Goal: Task Accomplishment & Management: Manage account settings

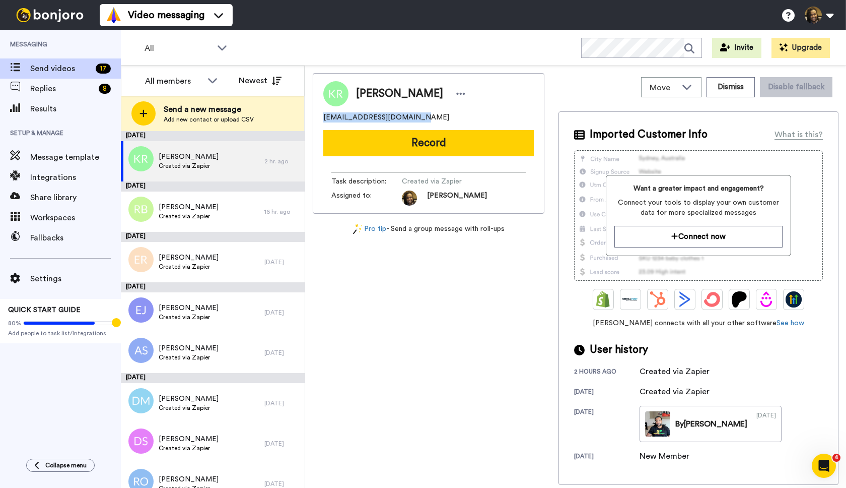
drag, startPoint x: 419, startPoint y: 116, endPoint x: 323, endPoint y: 117, distance: 96.2
click at [323, 117] on div "[PERSON_NAME] [EMAIL_ADDRESS][DOMAIN_NAME] Record Task description : Created vi…" at bounding box center [429, 143] width 232 height 141
copy span "[EMAIL_ADDRESS][DOMAIN_NAME]"
click at [468, 96] on div at bounding box center [460, 93] width 15 height 15
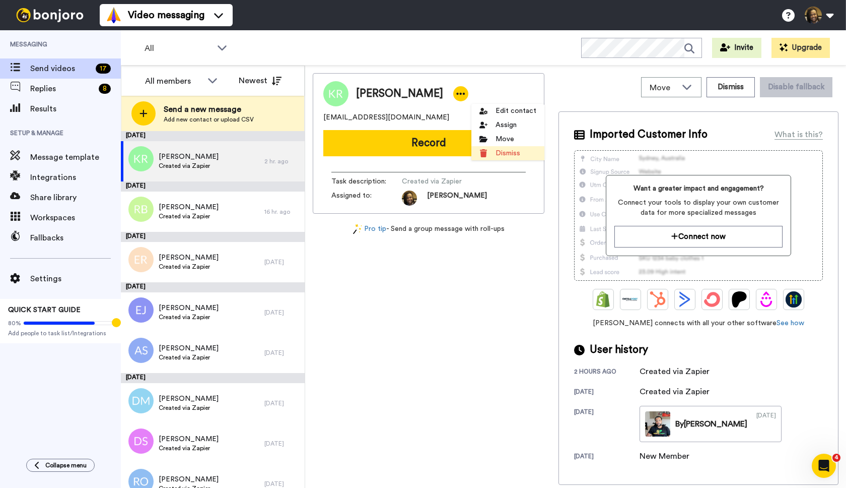
click at [503, 152] on li "Dismiss" at bounding box center [507, 153] width 73 height 14
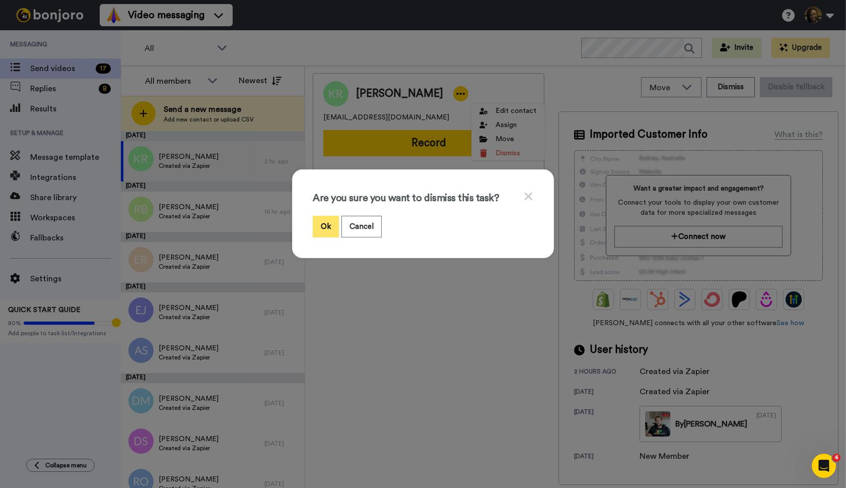
click at [322, 225] on button "Ok" at bounding box center [326, 227] width 26 height 22
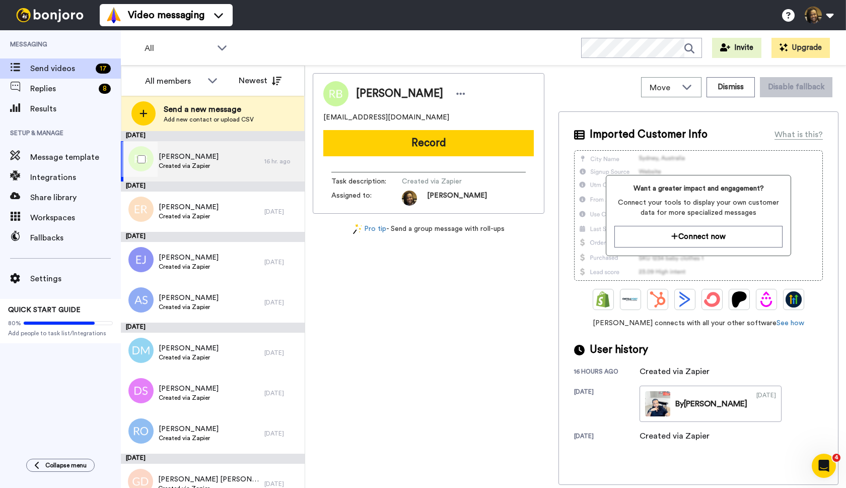
click at [248, 157] on div "[PERSON_NAME] Created via Zapier" at bounding box center [193, 161] width 144 height 40
drag, startPoint x: 413, startPoint y: 114, endPoint x: 330, endPoint y: 117, distance: 83.2
click at [321, 114] on div "[PERSON_NAME] [EMAIL_ADDRESS][DOMAIN_NAME] Record Task description : Created vi…" at bounding box center [429, 143] width 232 height 141
copy span "[EMAIL_ADDRESS][DOMAIN_NAME]"
click at [453, 91] on div at bounding box center [460, 93] width 15 height 15
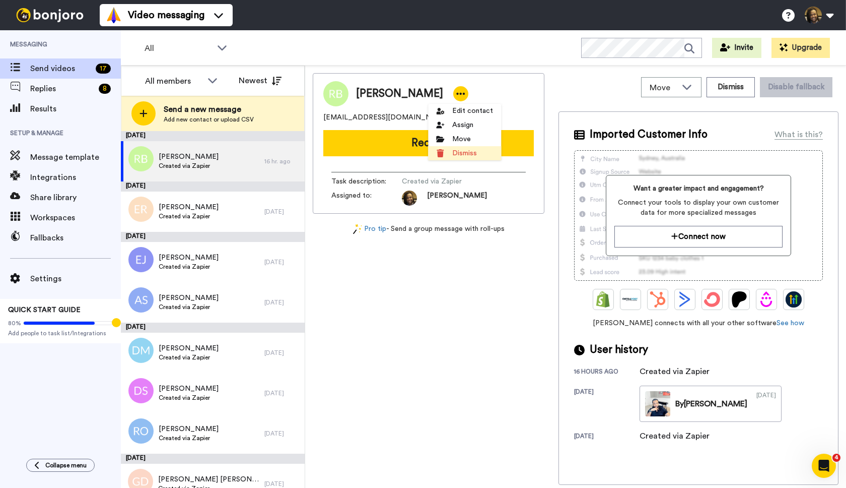
click at [460, 152] on li "Dismiss" at bounding box center [464, 153] width 73 height 14
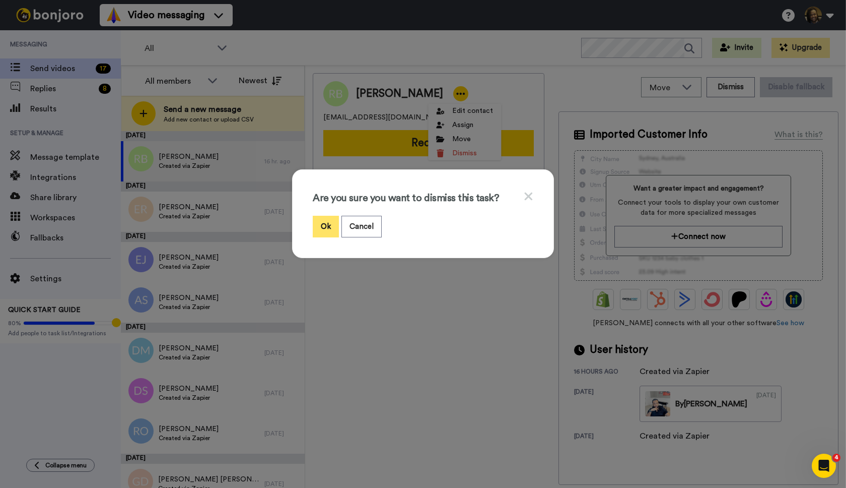
click at [329, 231] on button "Ok" at bounding box center [326, 227] width 26 height 22
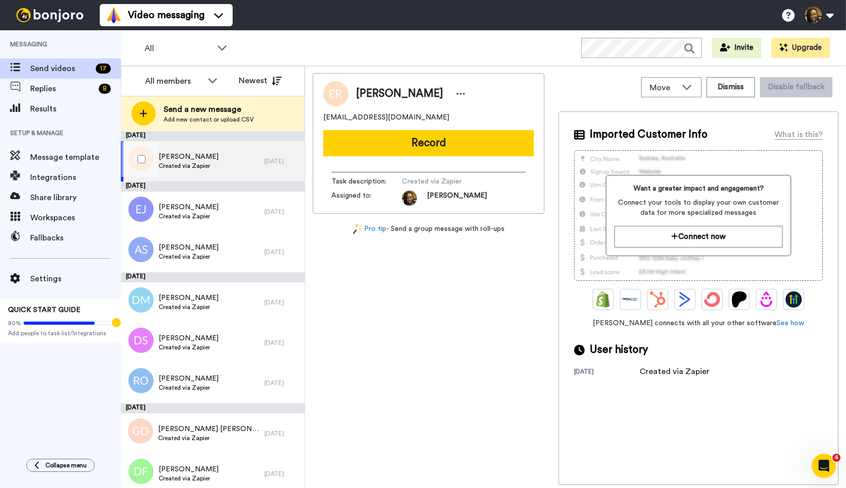
click at [223, 157] on div "[PERSON_NAME] Created via Zapier" at bounding box center [193, 161] width 144 height 40
drag, startPoint x: 433, startPoint y: 118, endPoint x: 328, endPoint y: 118, distance: 104.8
click at [319, 118] on div "[PERSON_NAME] [EMAIL_ADDRESS][DOMAIN_NAME] Record Task description : Created vi…" at bounding box center [429, 143] width 232 height 141
copy span "[EMAIL_ADDRESS][DOMAIN_NAME]"
drag, startPoint x: 464, startPoint y: 92, endPoint x: 452, endPoint y: 86, distance: 13.5
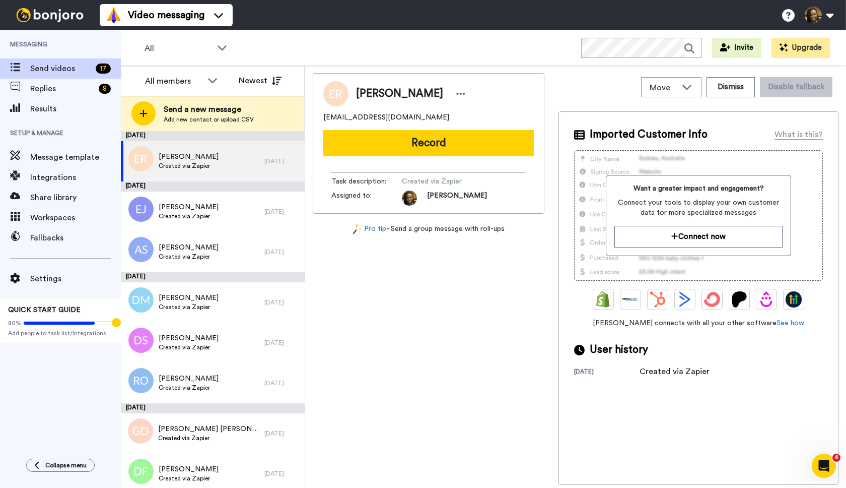
click at [464, 92] on icon at bounding box center [460, 94] width 9 height 10
click at [498, 156] on li "Dismiss" at bounding box center [491, 153] width 73 height 14
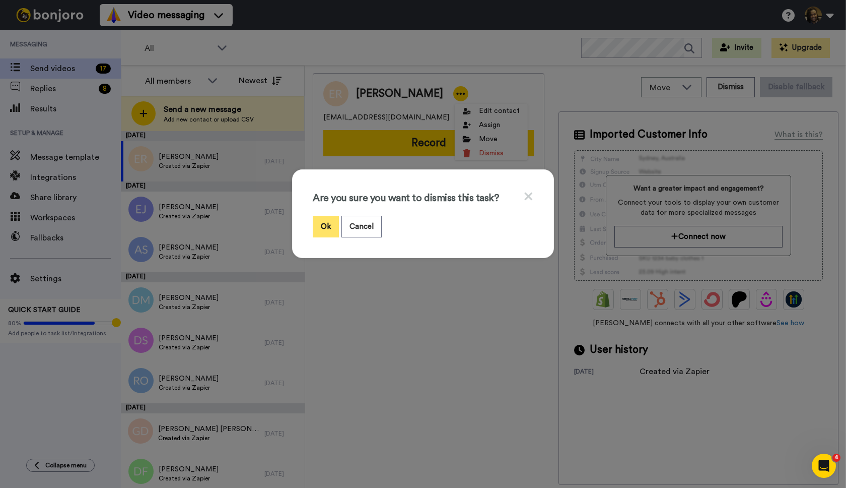
click at [329, 226] on button "Ok" at bounding box center [326, 227] width 26 height 22
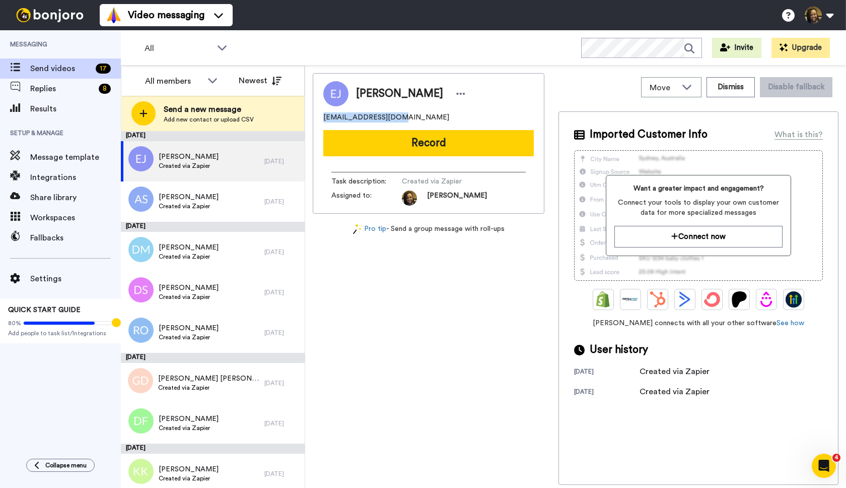
drag, startPoint x: 407, startPoint y: 117, endPoint x: 330, endPoint y: 116, distance: 77.6
click at [316, 114] on div "[PERSON_NAME] [EMAIL_ADDRESS][DOMAIN_NAME] Record Task description : Created vi…" at bounding box center [429, 143] width 232 height 141
copy span "[EMAIL_ADDRESS][DOMAIN_NAME]"
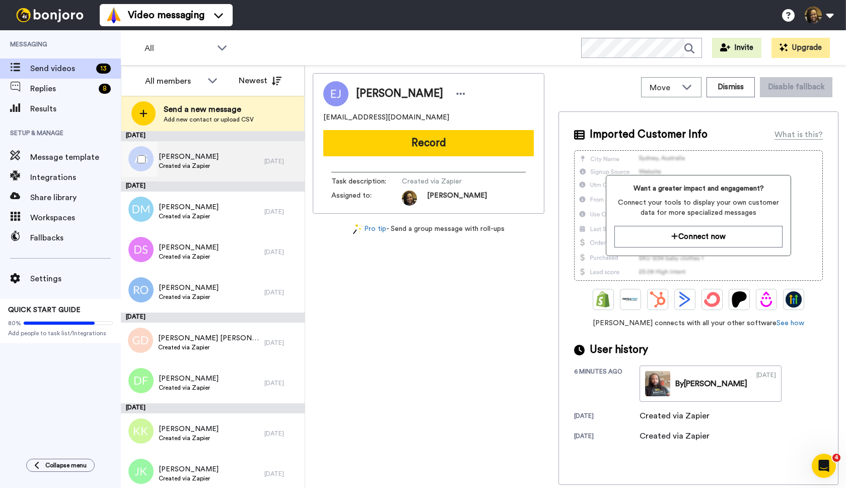
click at [219, 172] on div "Ayhisha Small Created via Zapier" at bounding box center [193, 161] width 144 height 40
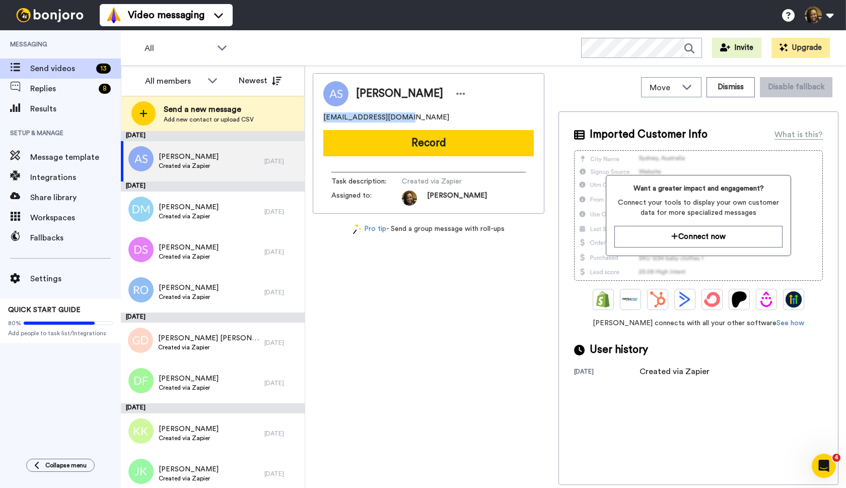
drag, startPoint x: 430, startPoint y: 118, endPoint x: 311, endPoint y: 120, distance: 118.4
click at [310, 120] on div "Move WORKSPACES View all Onboarding New Member + Add a new workspace Dismiss Di…" at bounding box center [575, 276] width 541 height 422
copy span "[EMAIL_ADDRESS][DOMAIN_NAME]"
click at [457, 94] on icon at bounding box center [461, 94] width 9 height 2
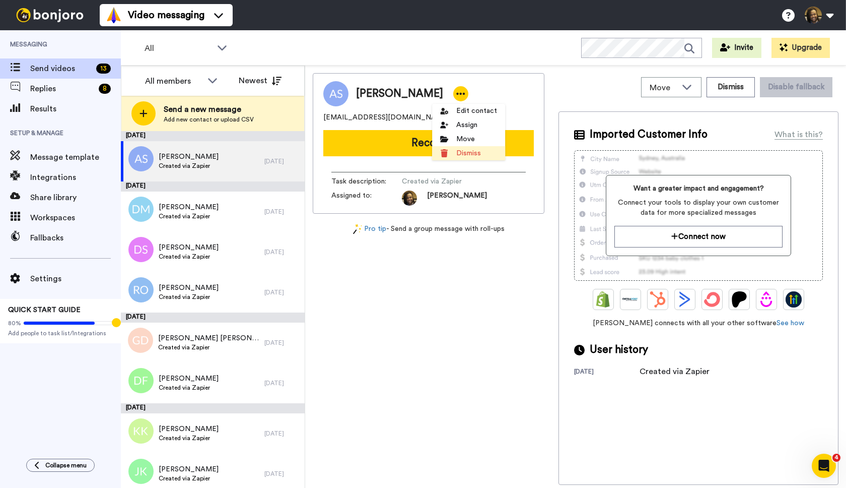
click at [465, 158] on li "Dismiss" at bounding box center [468, 153] width 73 height 14
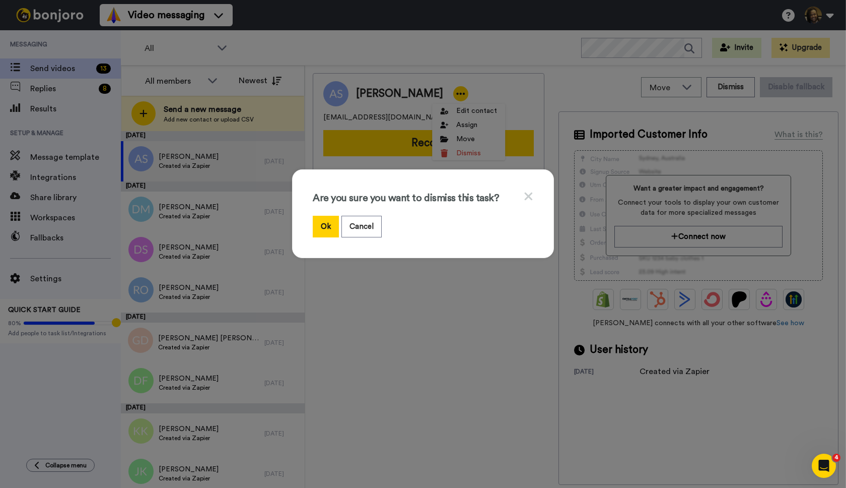
drag, startPoint x: 327, startPoint y: 232, endPoint x: 307, endPoint y: 213, distance: 27.8
click at [325, 231] on button "Ok" at bounding box center [326, 227] width 26 height 22
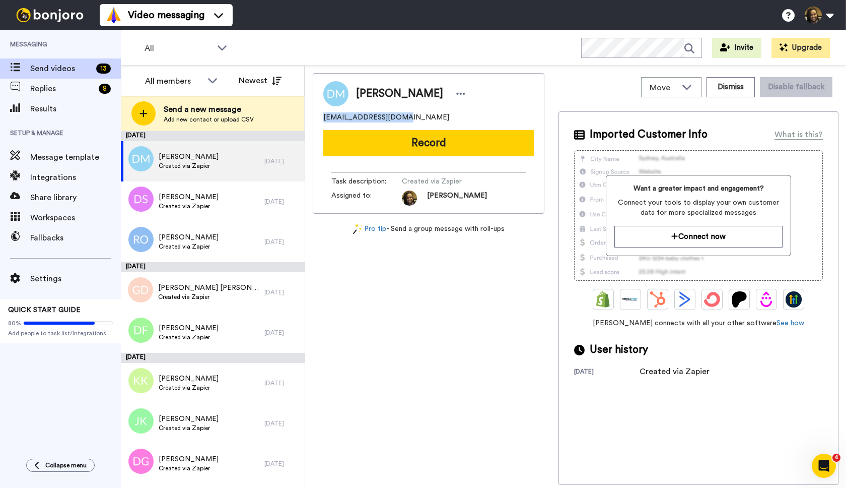
drag, startPoint x: 405, startPoint y: 115, endPoint x: 338, endPoint y: 116, distance: 67.0
click at [310, 114] on div "Move WORKSPACES View all Onboarding New Member + Add a new workspace Dismiss Di…" at bounding box center [575, 276] width 541 height 422
copy span "[EMAIL_ADDRESS][DOMAIN_NAME]"
